Goal: Use online tool/utility: Utilize a website feature to perform a specific function

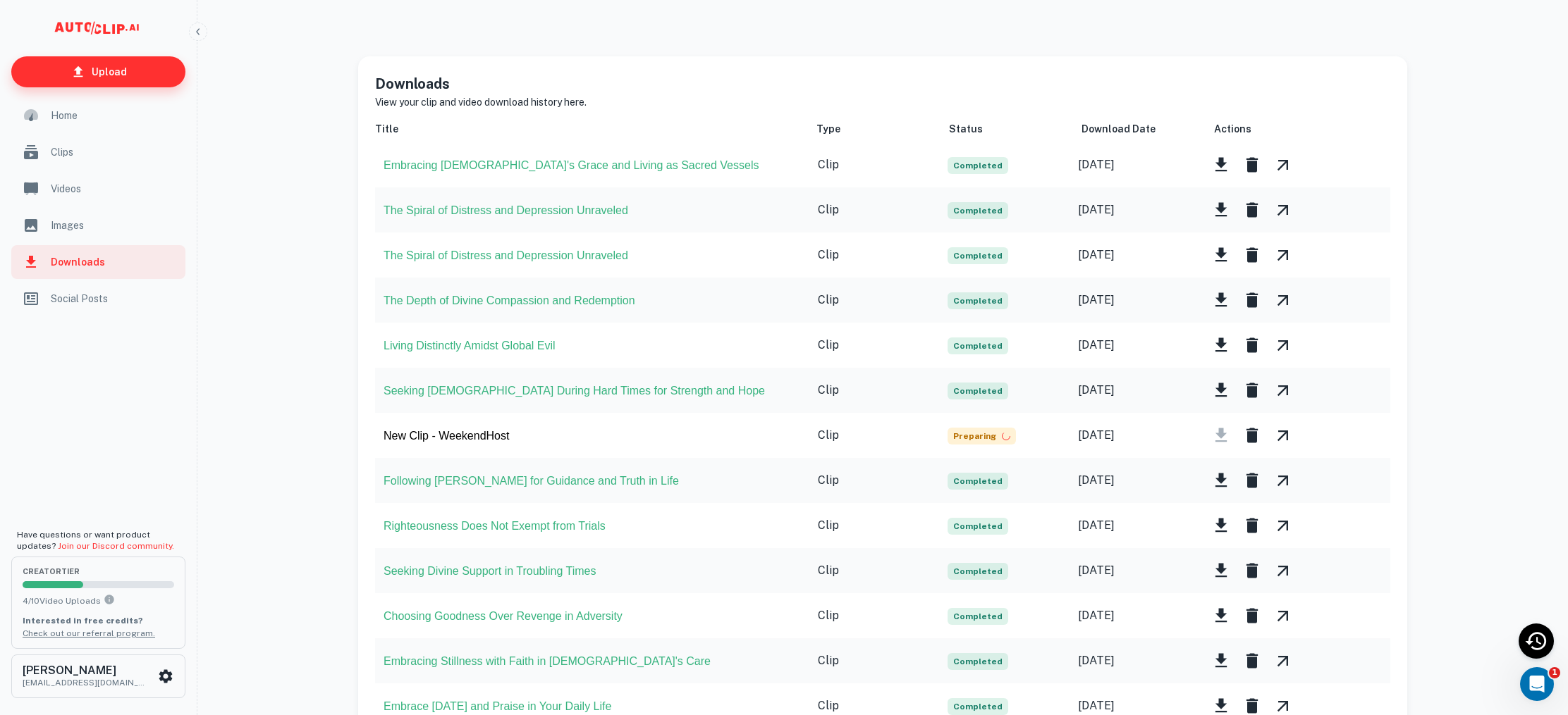
click at [96, 72] on p "Upload" at bounding box center [109, 72] width 36 height 16
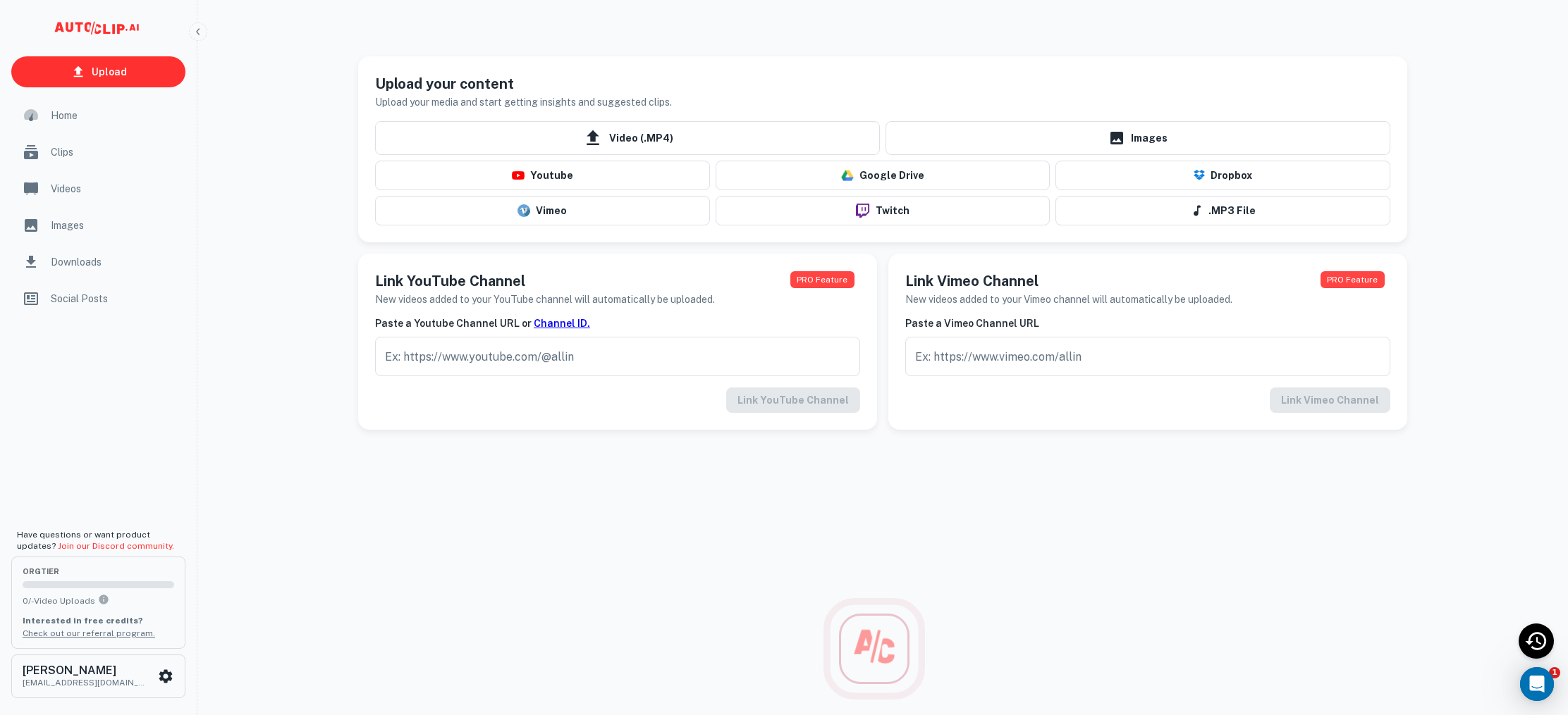
click at [652, 193] on div "Vimeo" at bounding box center [539, 208] width 340 height 36
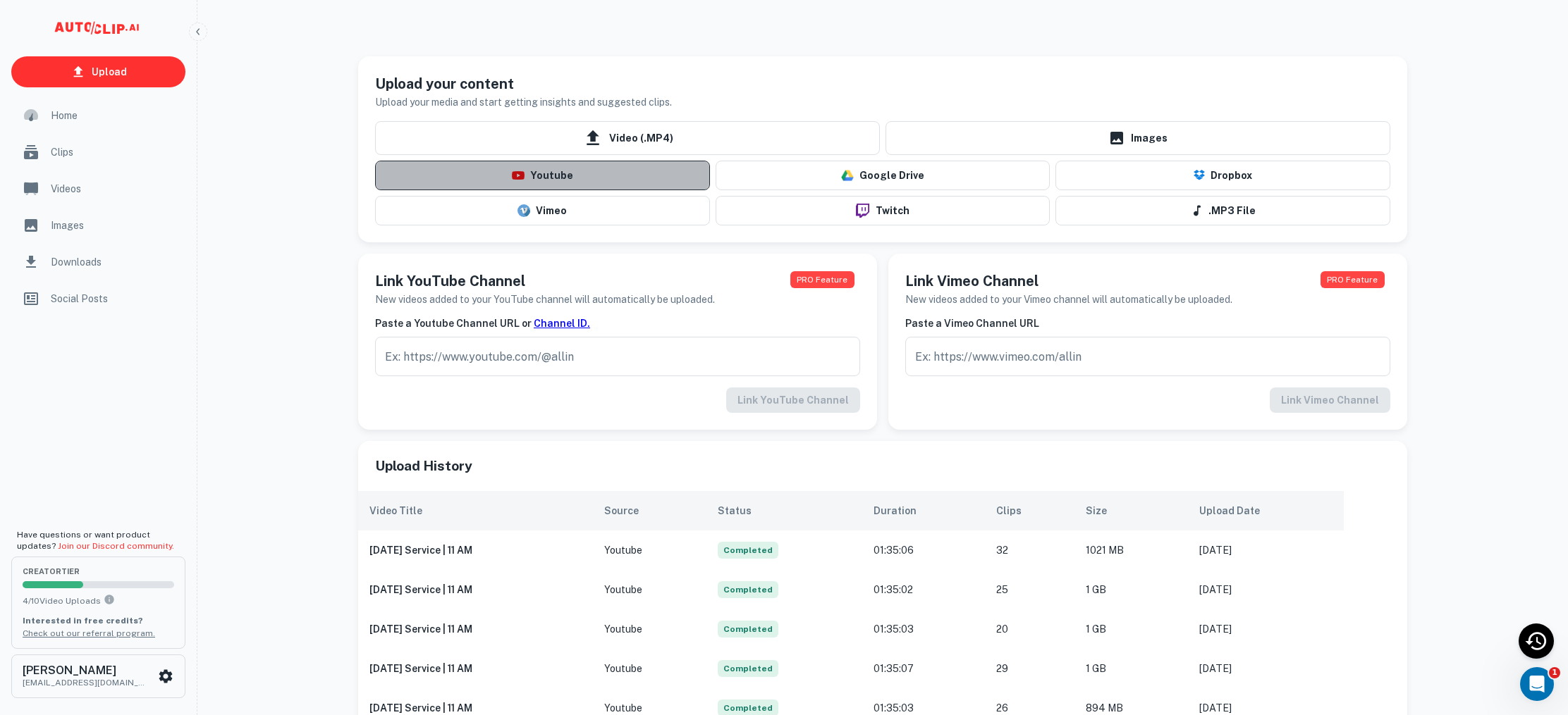
click at [648, 179] on button "Youtube" at bounding box center [543, 176] width 335 height 30
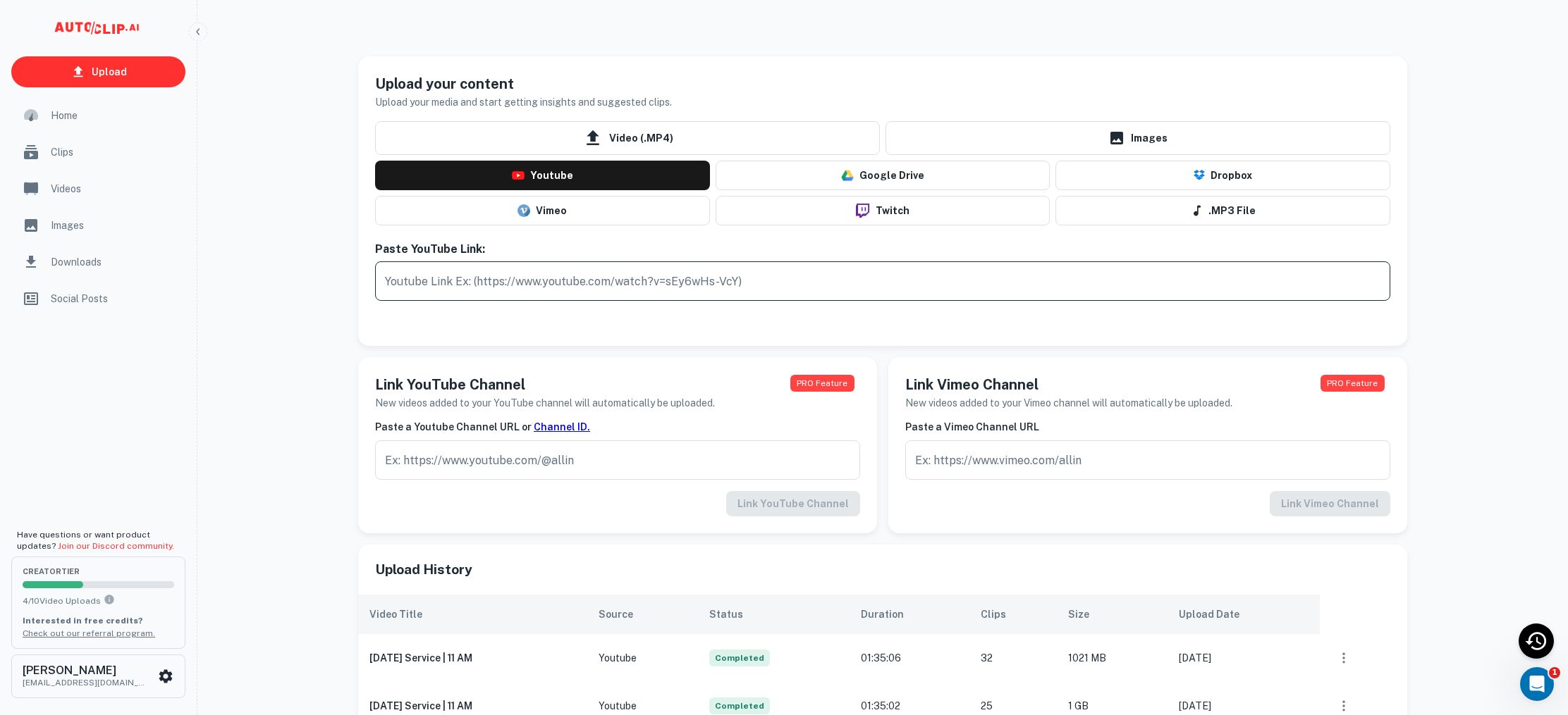
click at [554, 287] on input "text" at bounding box center [882, 282] width 1015 height 40
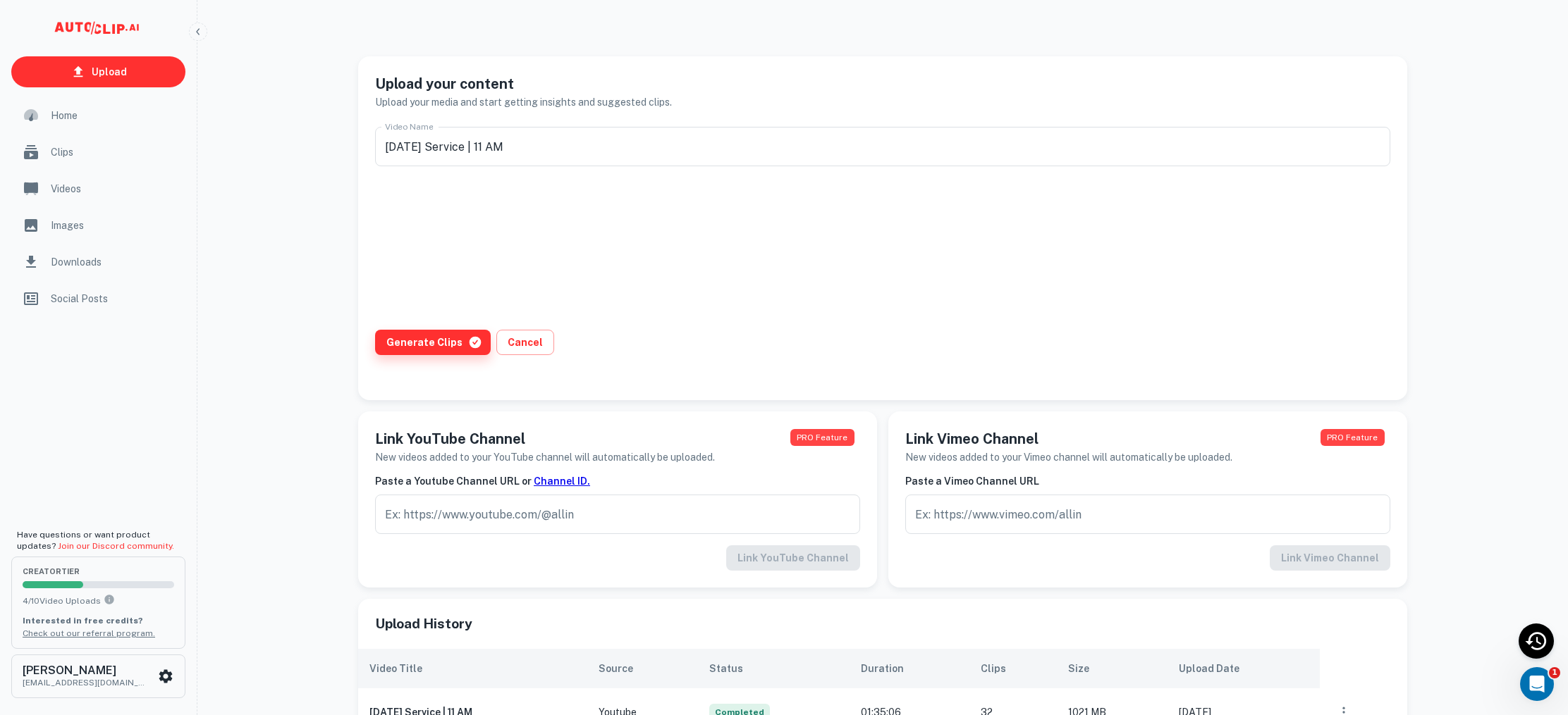
click at [452, 352] on button "Generate Clips" at bounding box center [432, 343] width 116 height 26
